Goal: Transaction & Acquisition: Purchase product/service

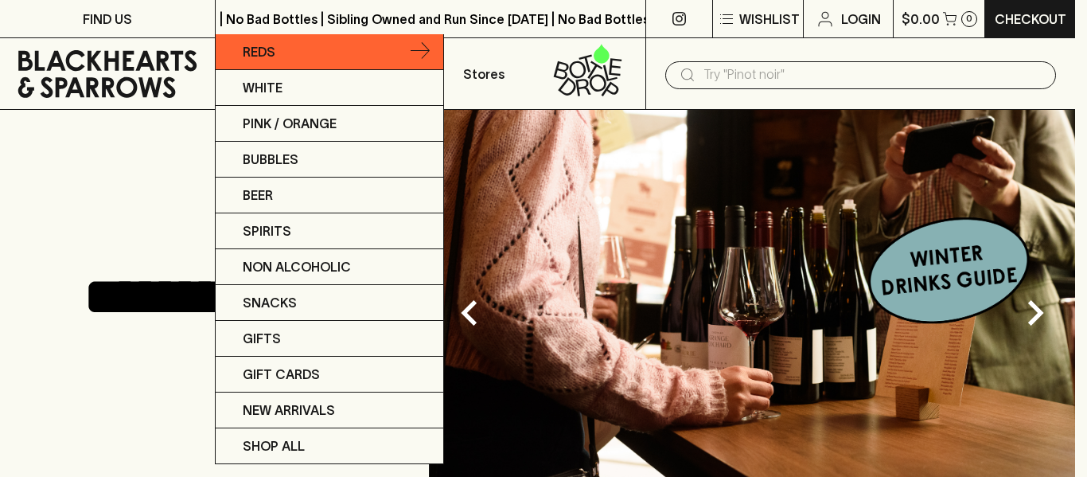
click at [426, 53] on icon at bounding box center [419, 51] width 19 height 19
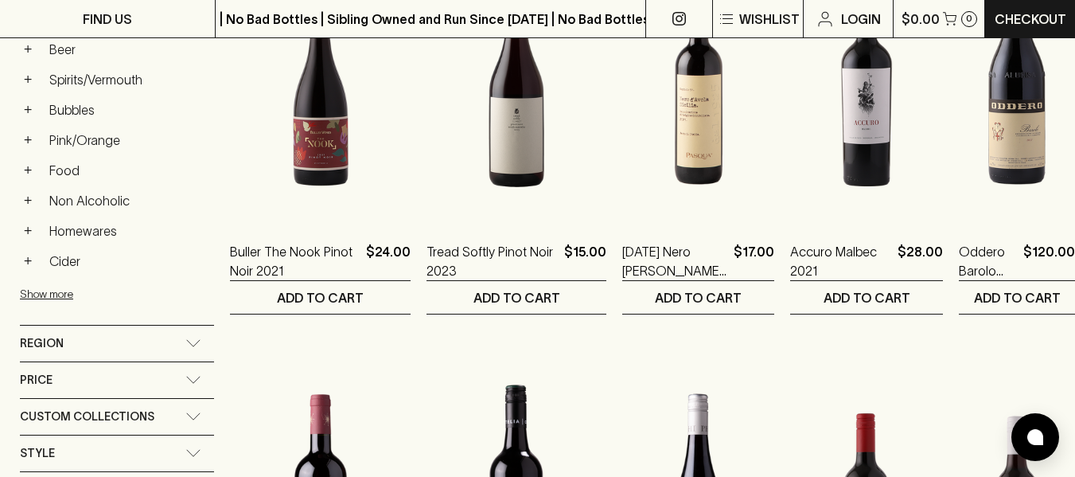
scroll to position [450, 0]
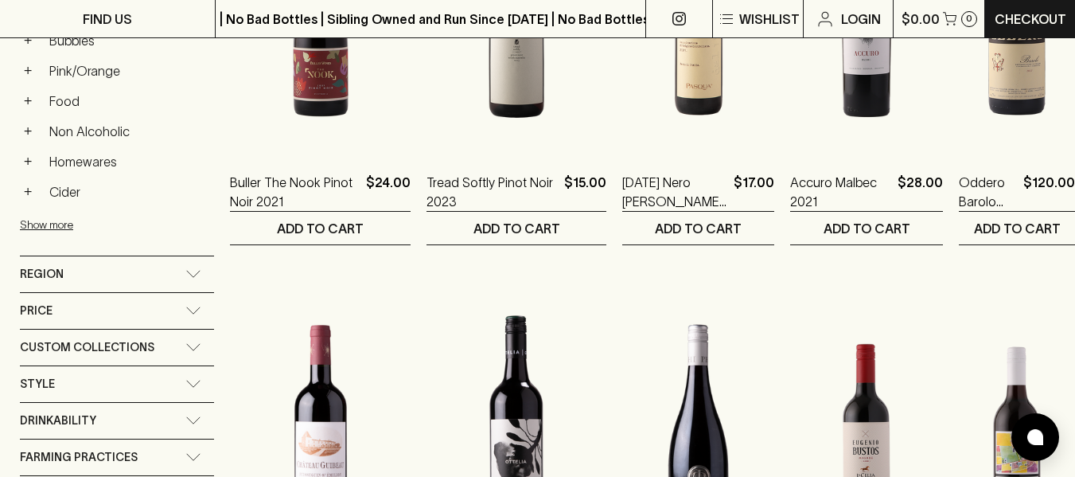
click at [200, 280] on div "Region" at bounding box center [117, 274] width 194 height 36
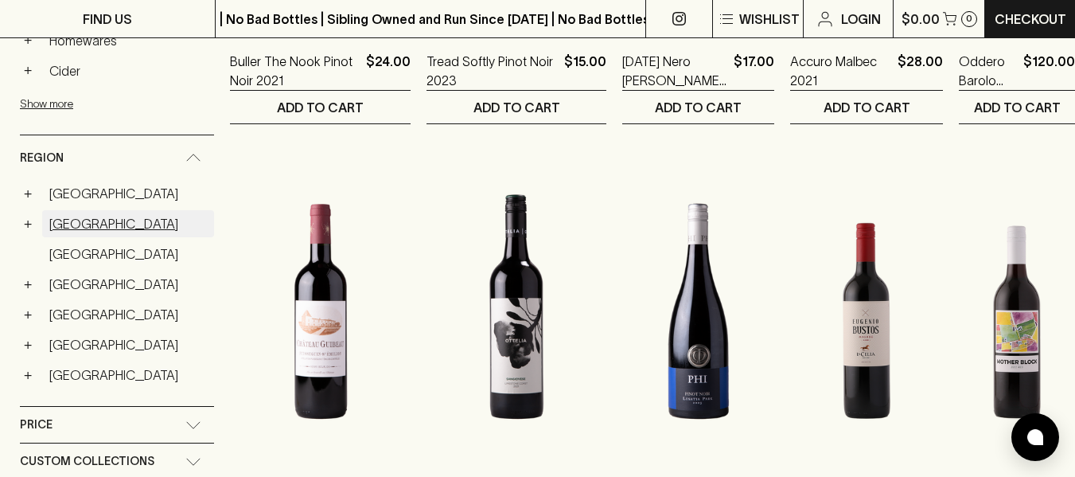
scroll to position [572, 0]
click at [29, 224] on button "+" at bounding box center [28, 223] width 16 height 16
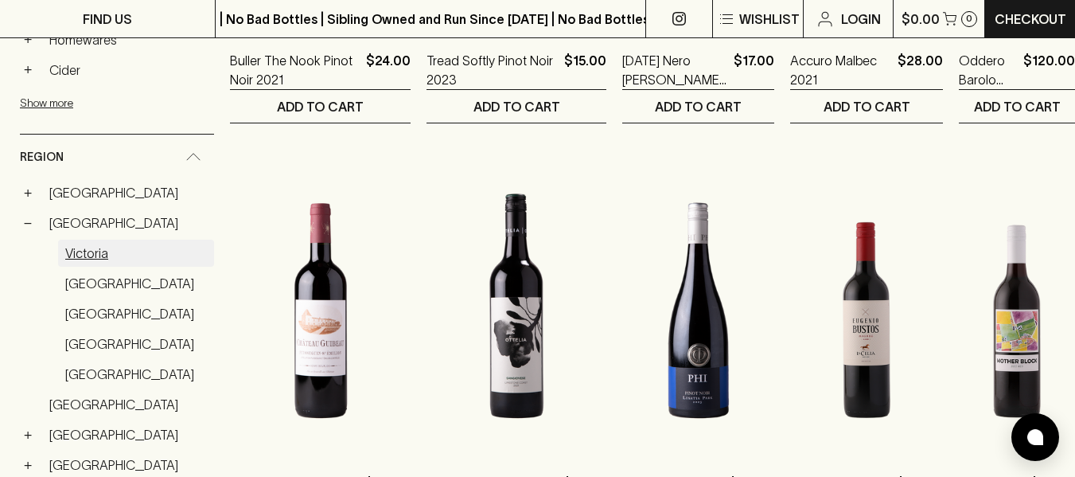
click at [78, 255] on link "Victoria" at bounding box center [136, 252] width 156 height 27
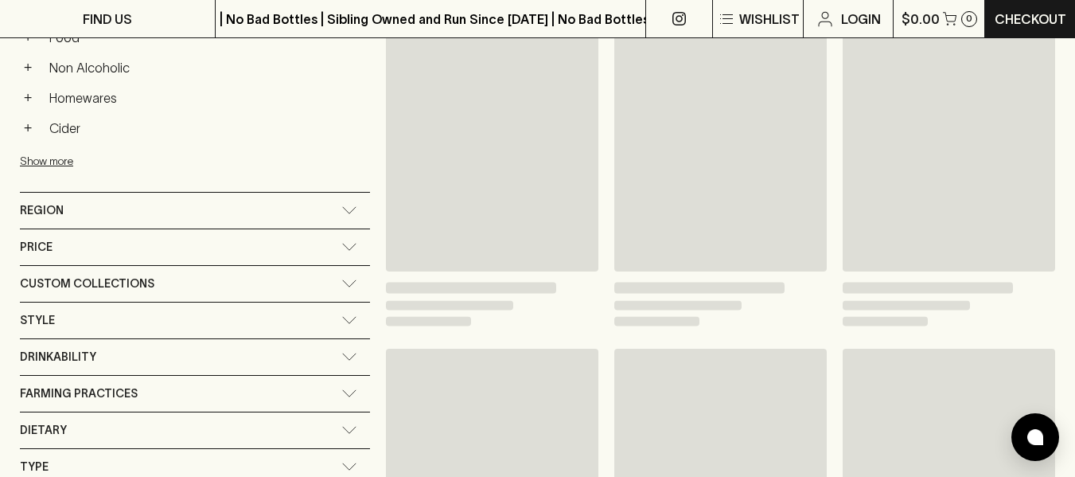
scroll to position [601, 0]
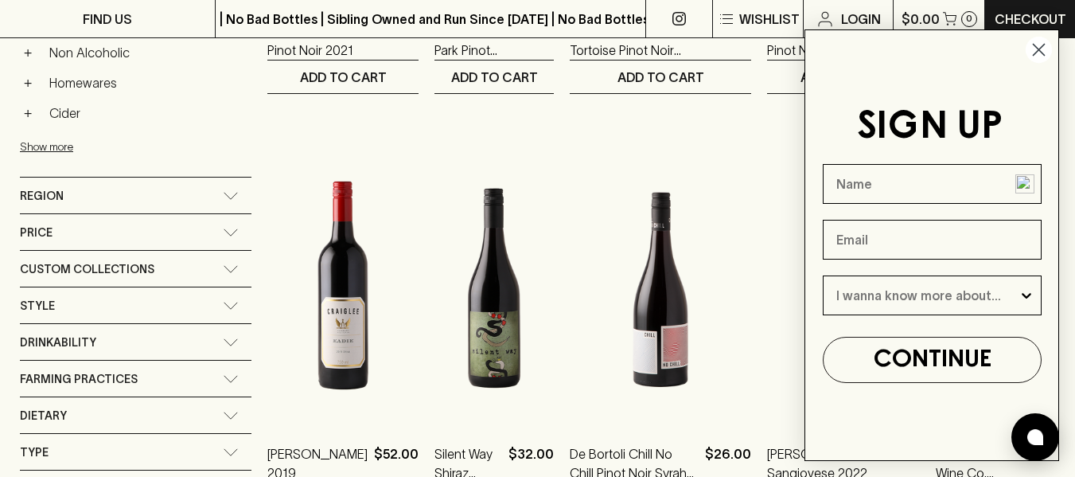
click at [1041, 49] on icon "Close dialog" at bounding box center [1038, 50] width 11 height 11
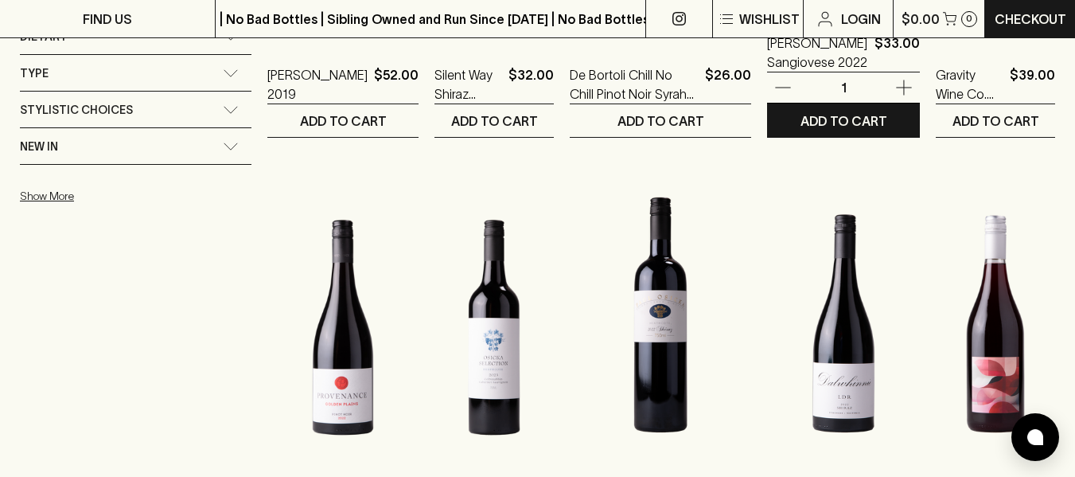
scroll to position [983, 0]
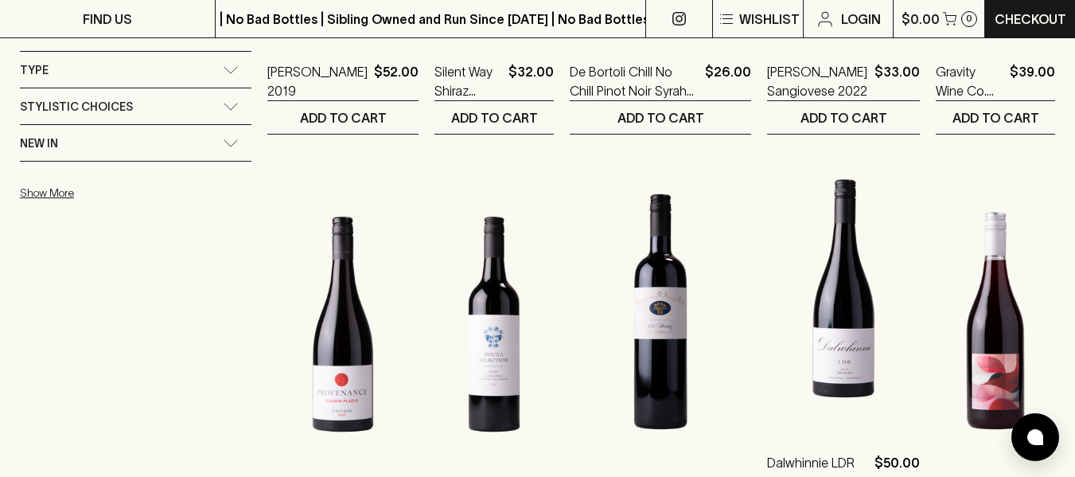
drag, startPoint x: 845, startPoint y: 235, endPoint x: 259, endPoint y: 344, distance: 595.4
click at [251, 344] on div "Refine Results ​ Category: red_wine × region: australia > victoria × Clear All …" at bounding box center [136, 110] width 232 height 1842
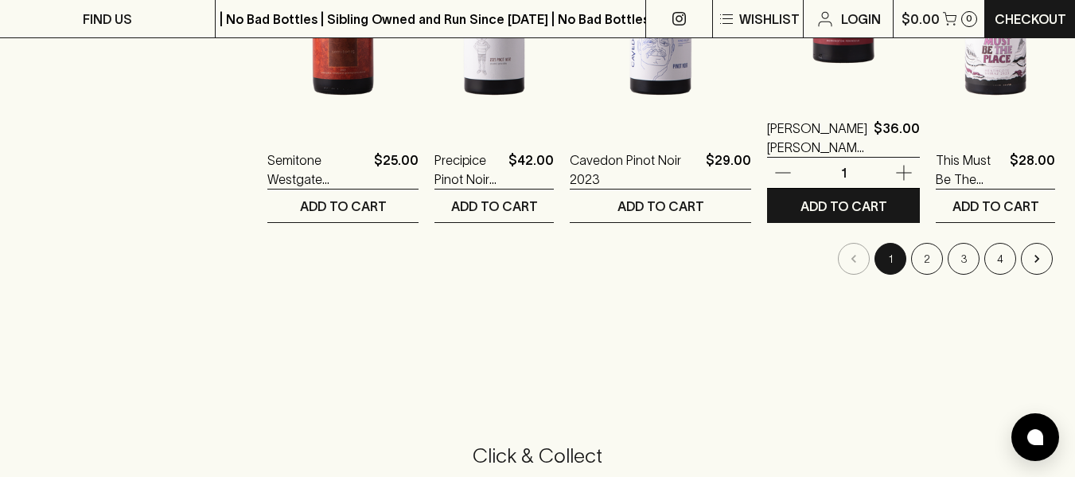
scroll to position [1743, 0]
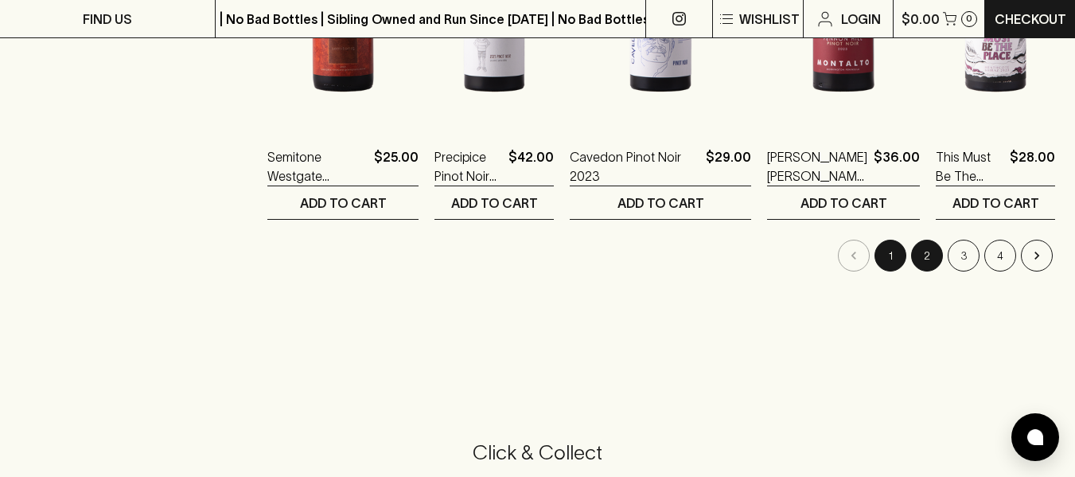
click at [929, 251] on button "2" at bounding box center [927, 255] width 32 height 32
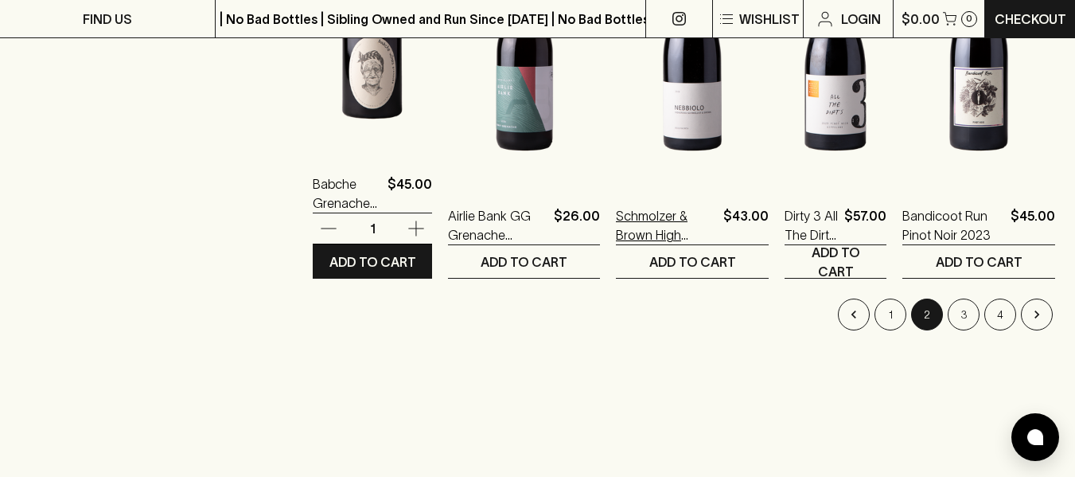
scroll to position [1685, 0]
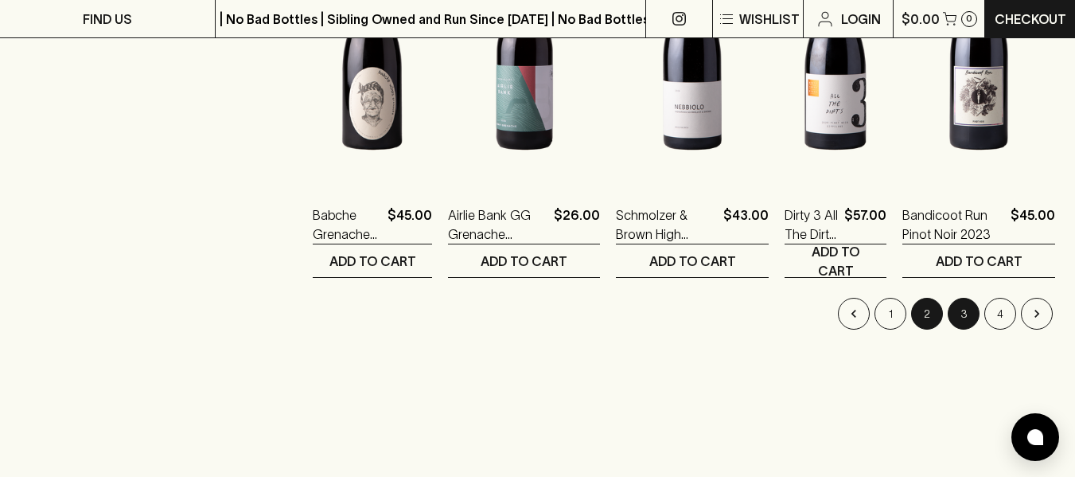
click at [970, 309] on button "3" at bounding box center [963, 314] width 32 height 32
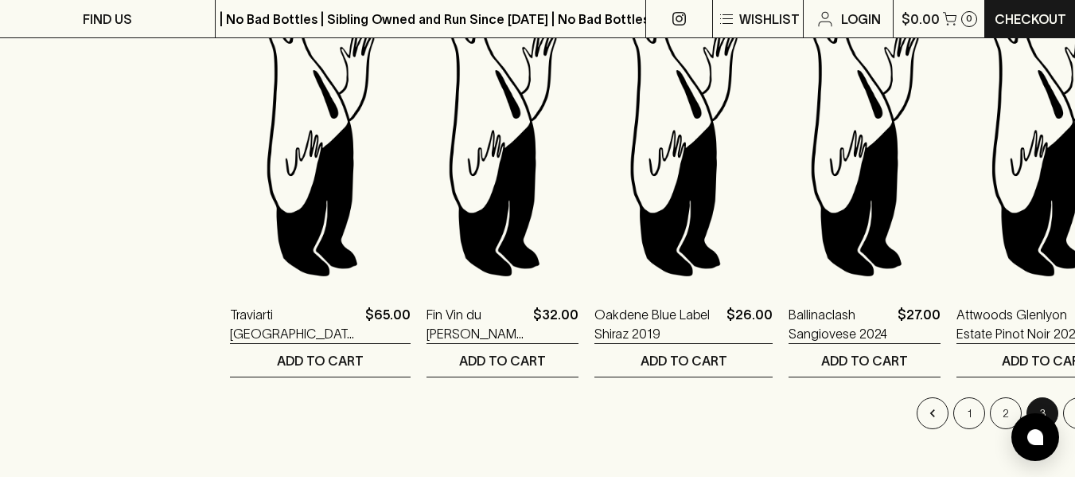
scroll to position [1593, 0]
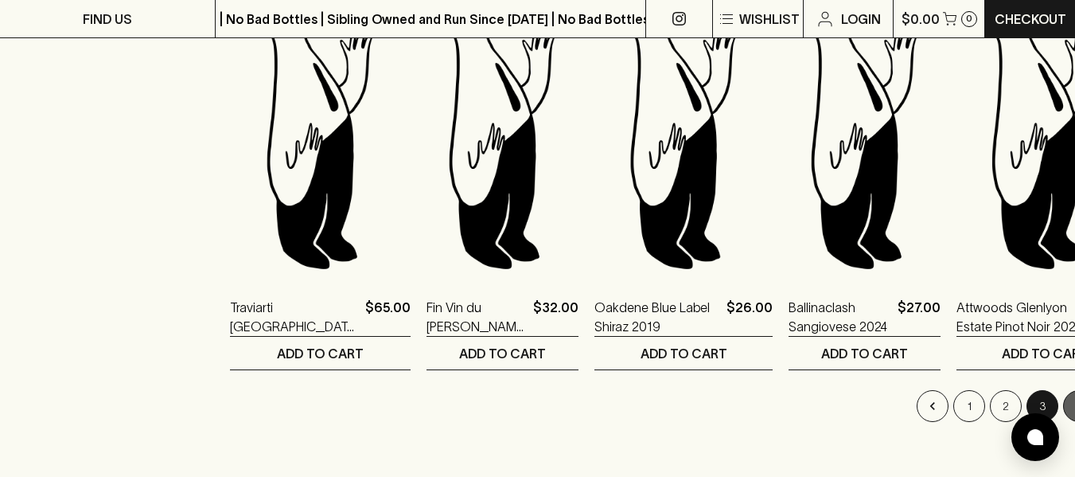
click at [1063, 397] on button "4" at bounding box center [1079, 406] width 32 height 32
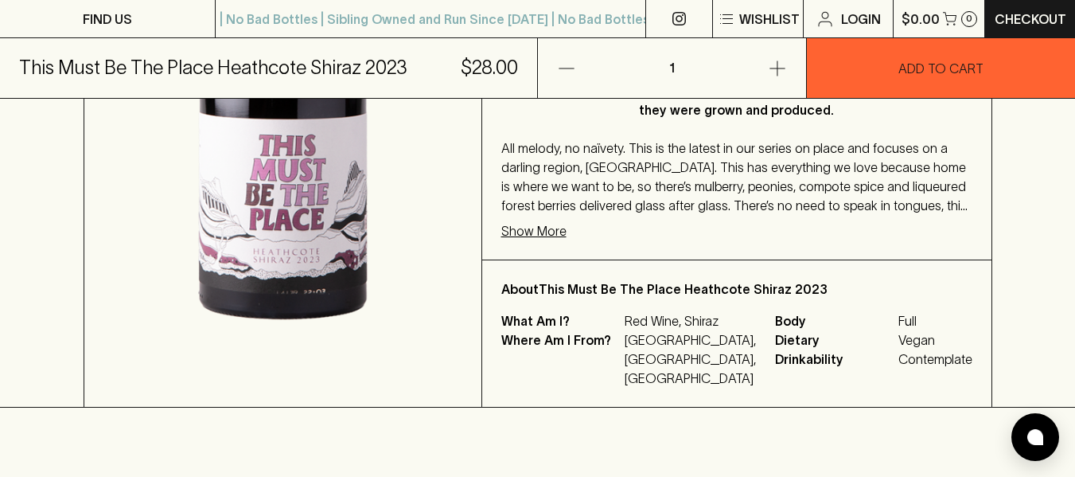
scroll to position [527, 0]
click at [551, 230] on p "Show More" at bounding box center [533, 230] width 65 height 19
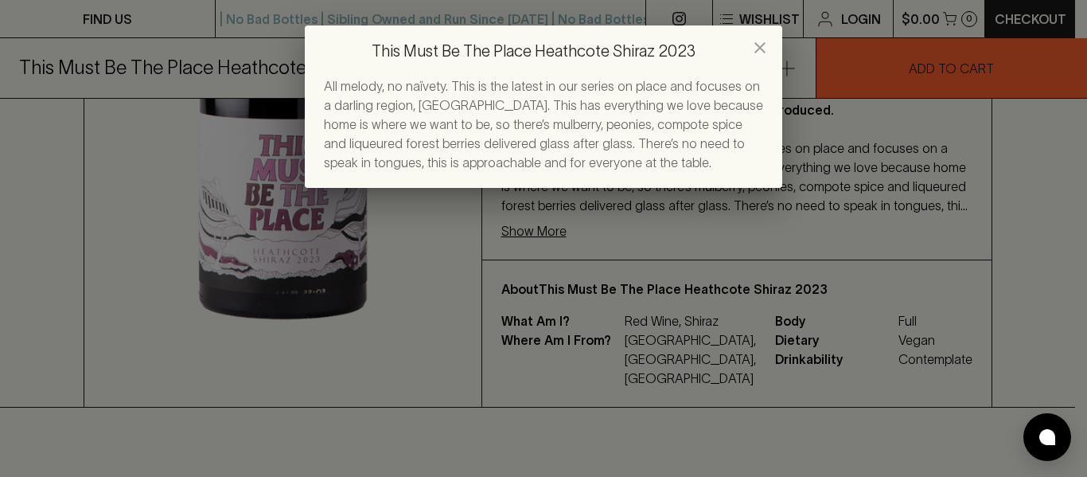
click at [757, 45] on icon "close" at bounding box center [759, 47] width 11 height 11
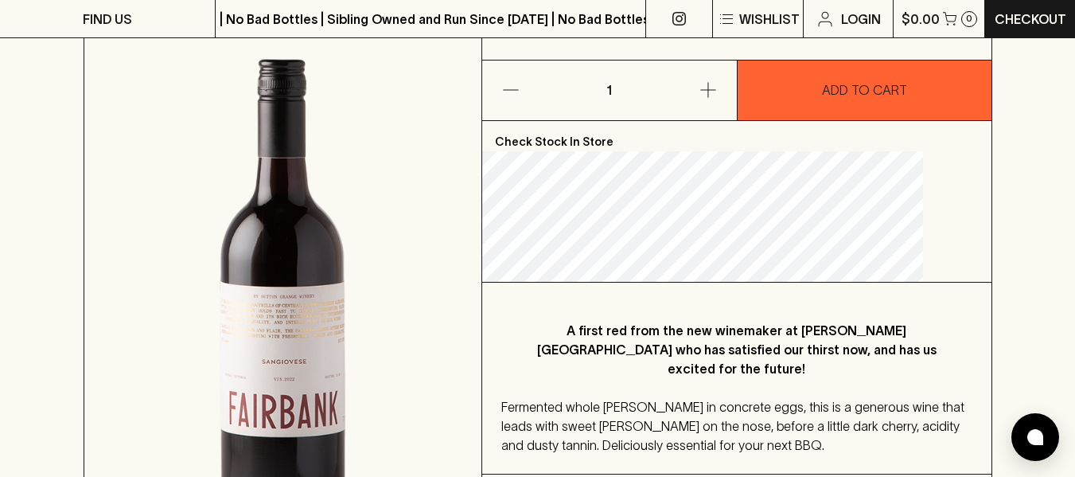
scroll to position [231, 0]
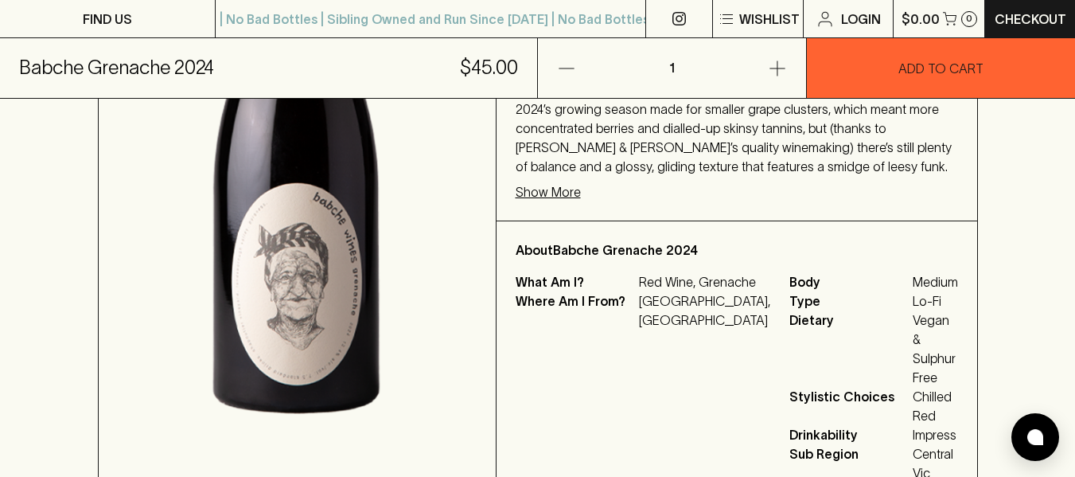
scroll to position [447, 0]
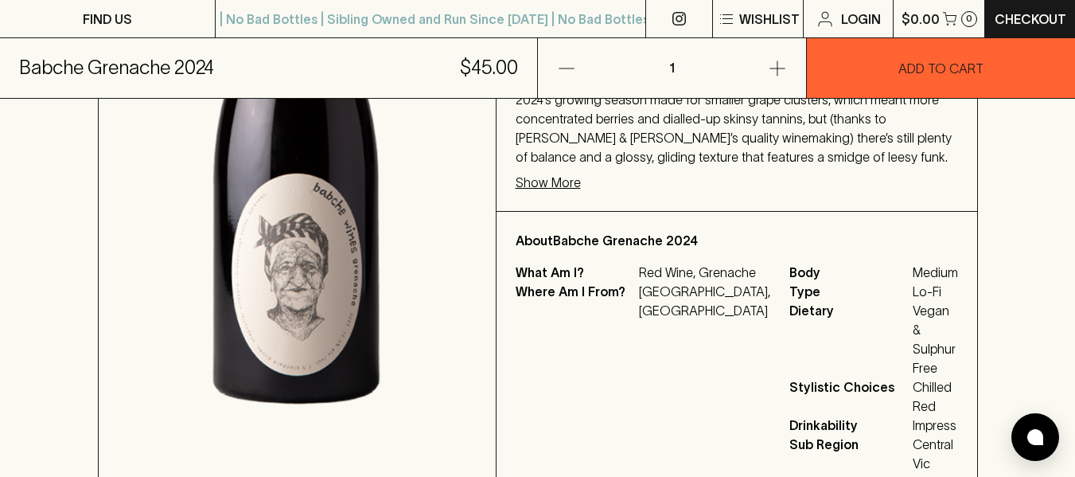
click at [572, 211] on div "2024’s growing season made for smaller grape clusters, which meant more concent…" at bounding box center [736, 141] width 481 height 140
click at [567, 192] on p "Show More" at bounding box center [548, 182] width 65 height 19
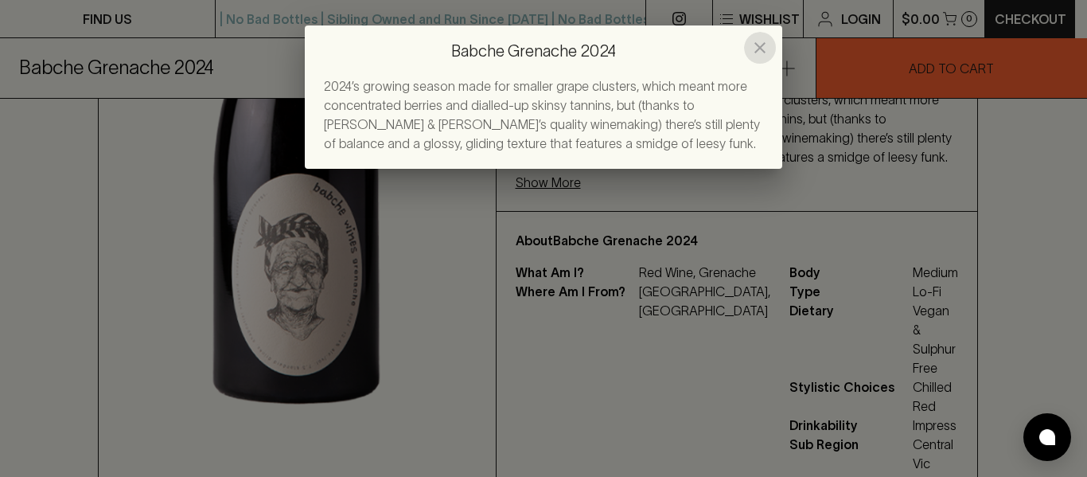
click at [757, 44] on icon "close" at bounding box center [759, 47] width 19 height 19
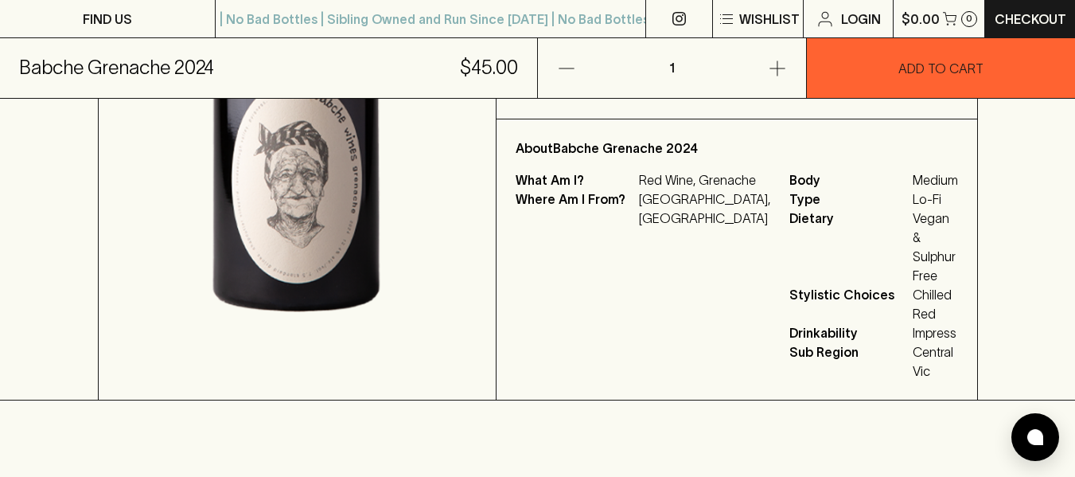
scroll to position [542, 0]
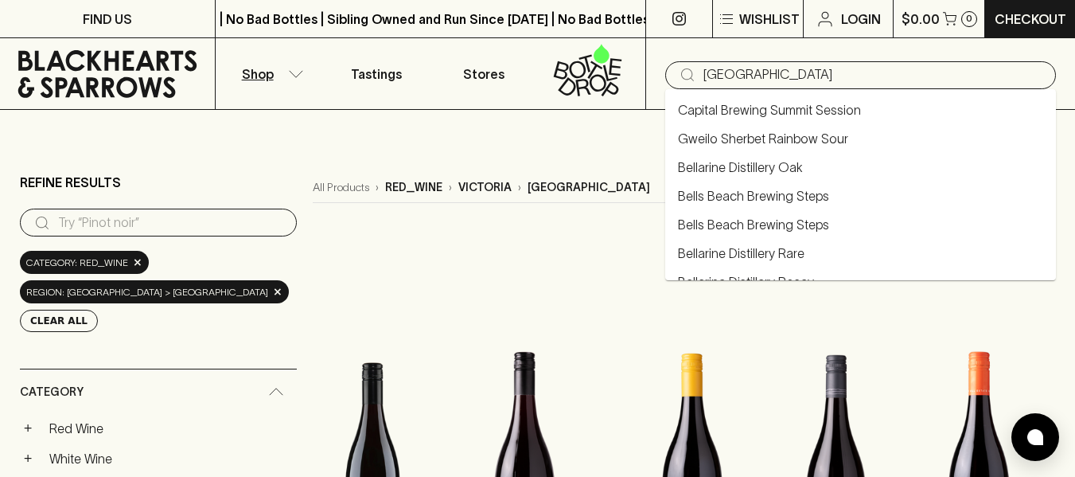
type input "[GEOGRAPHIC_DATA]"
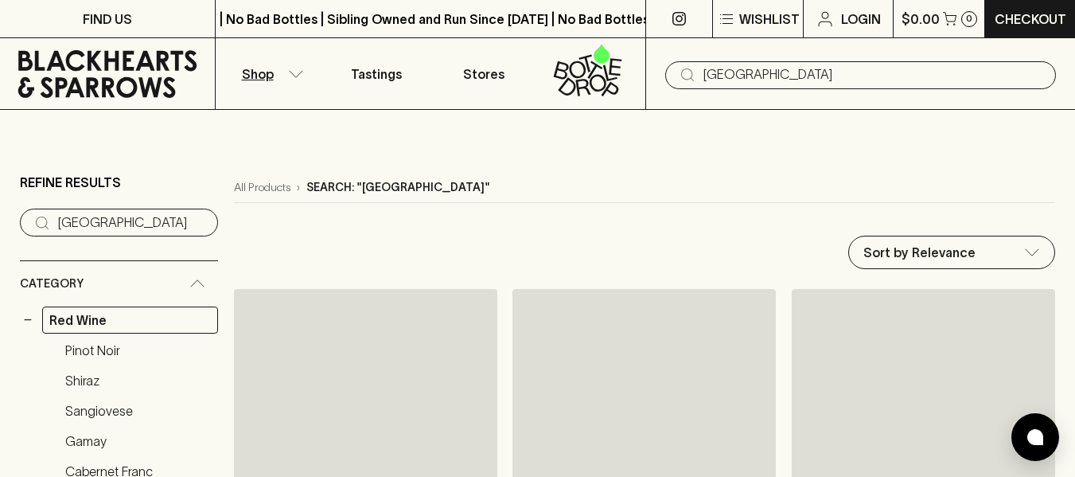
type input "[GEOGRAPHIC_DATA]"
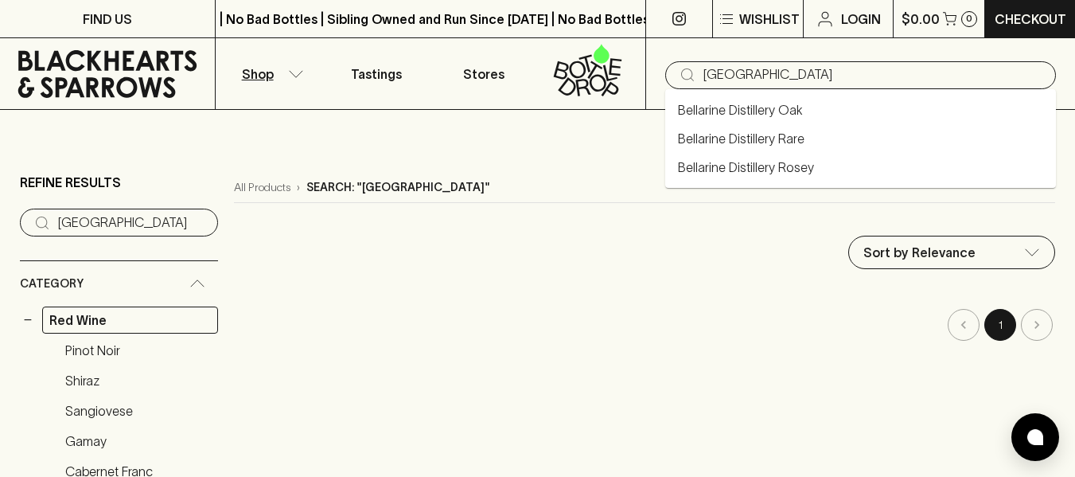
drag, startPoint x: 823, startPoint y: 72, endPoint x: 634, endPoint y: 68, distance: 188.6
click at [634, 68] on div "Shop Tastings Stores ​ bellarine peninsula" at bounding box center [537, 74] width 1075 height 72
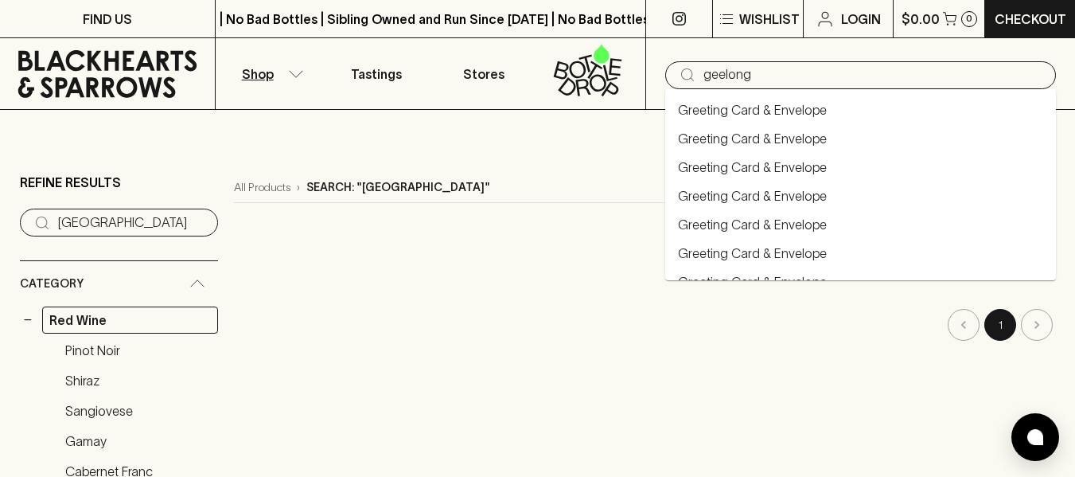
type input "Provenance Geelong SV Pinot Noir 2022"
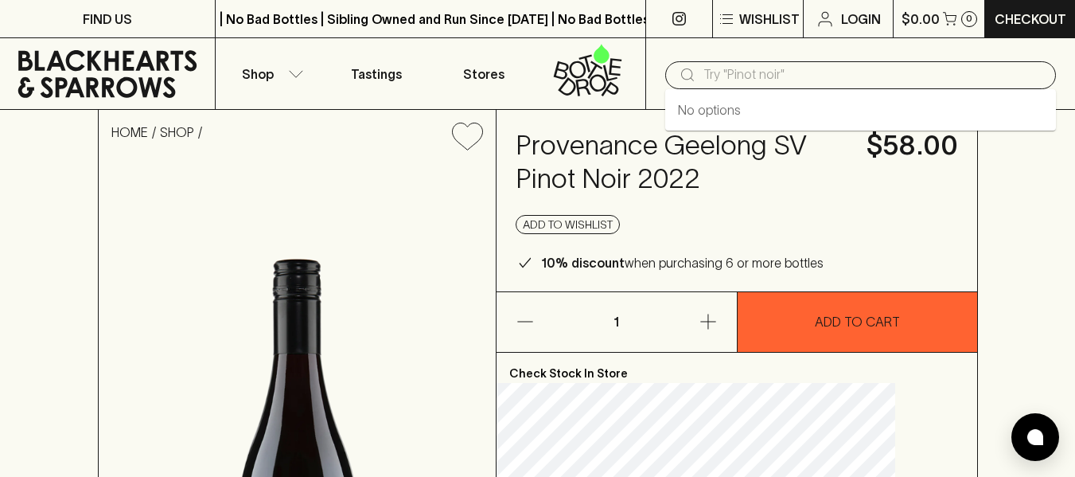
click at [738, 69] on input "text" at bounding box center [873, 74] width 340 height 25
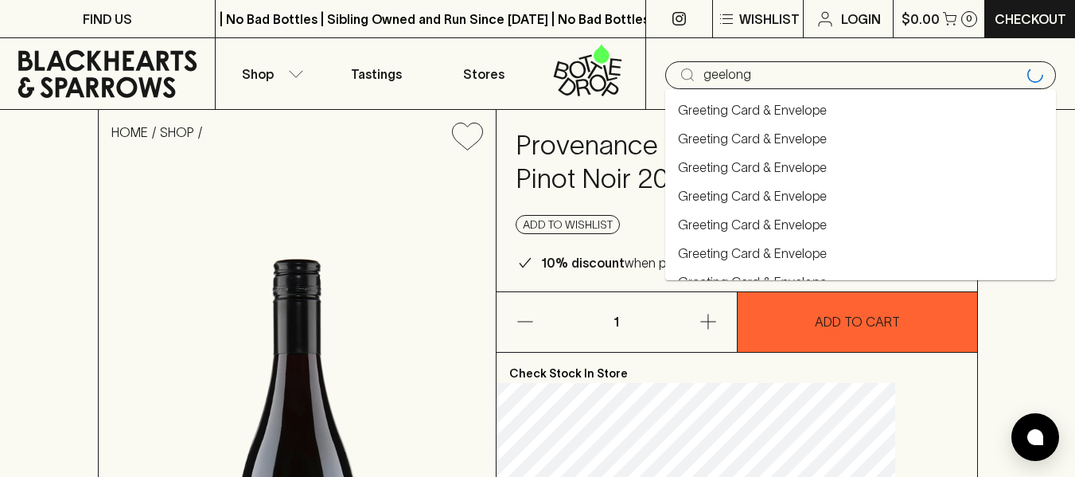
type input "geelong"
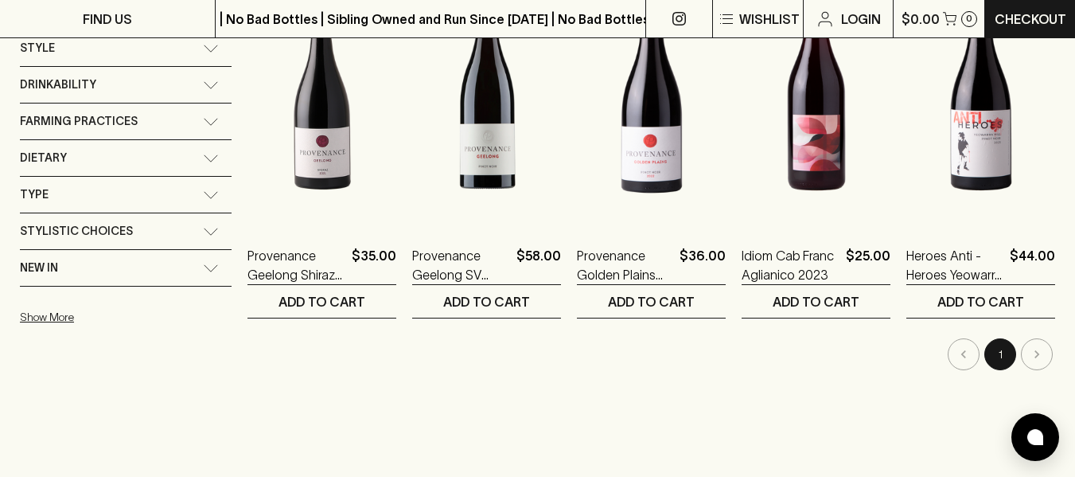
scroll to position [376, 0]
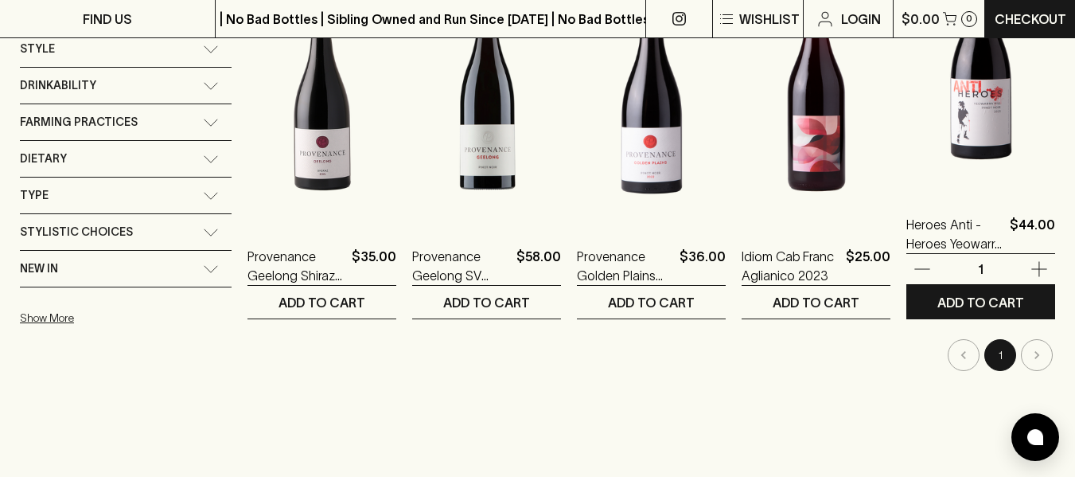
click at [971, 151] on img at bounding box center [980, 51] width 149 height 278
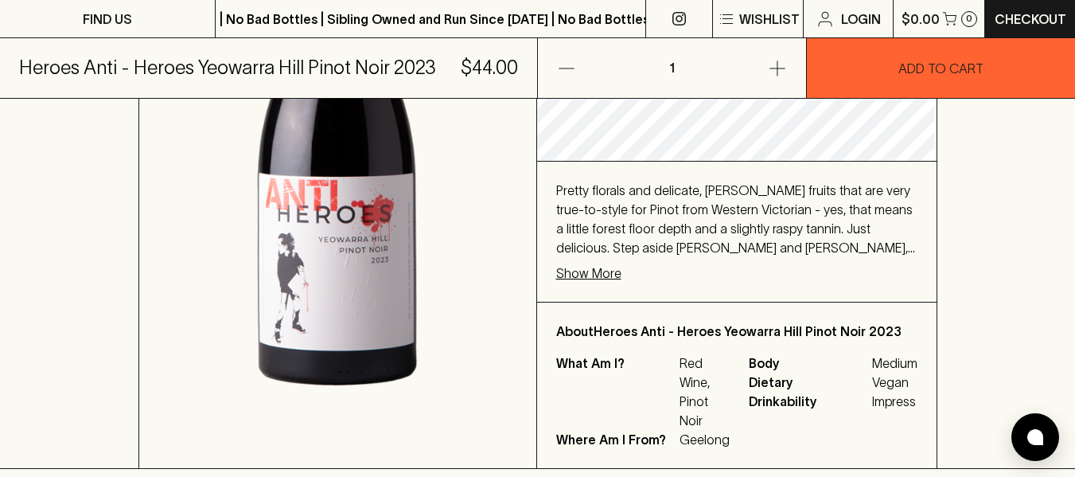
scroll to position [435, 0]
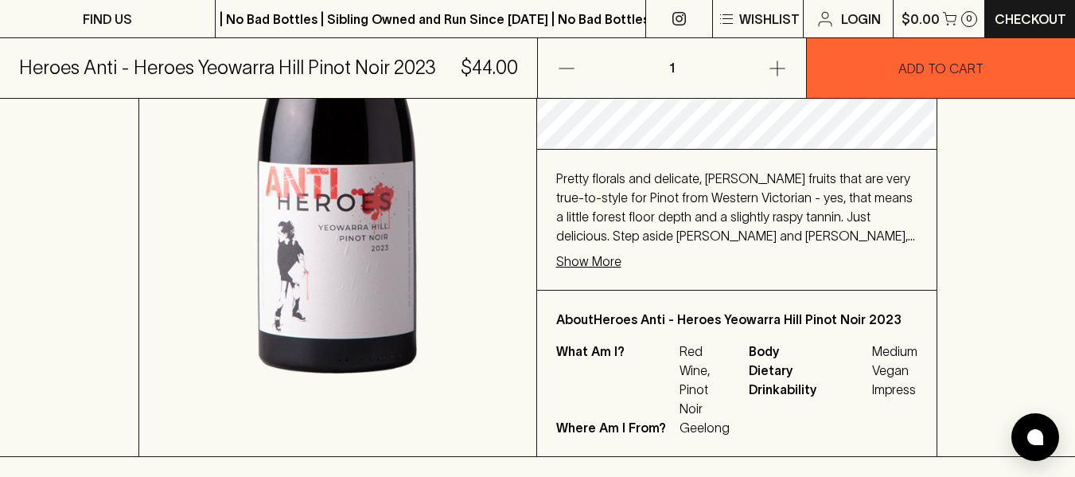
click at [595, 266] on p "Show More" at bounding box center [588, 260] width 65 height 19
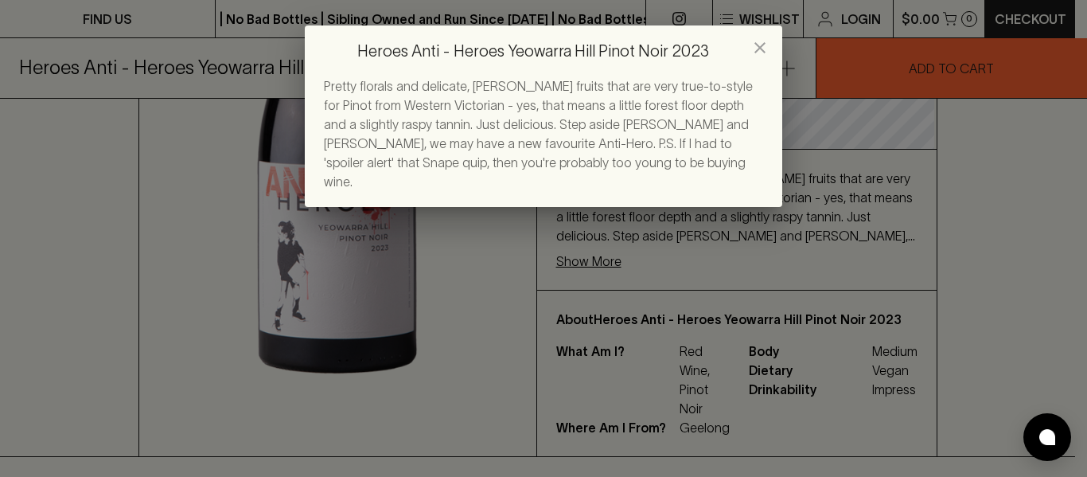
click at [656, 254] on div "Heroes Anti - Heroes Yeowarra Hill Pinot Noir 2023 Pretty florals and delicate,…" at bounding box center [543, 238] width 1087 height 477
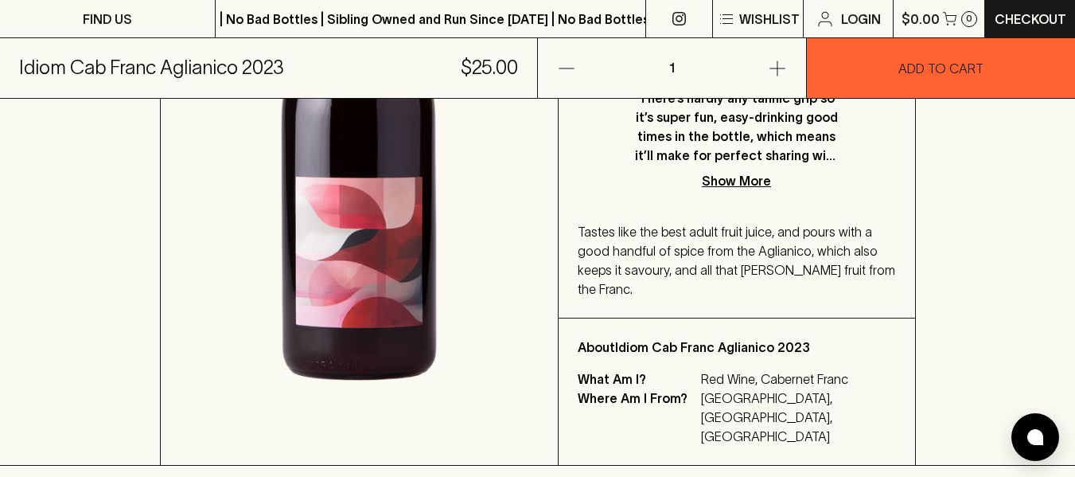
scroll to position [459, 0]
